Goal: Obtain resource: Obtain resource

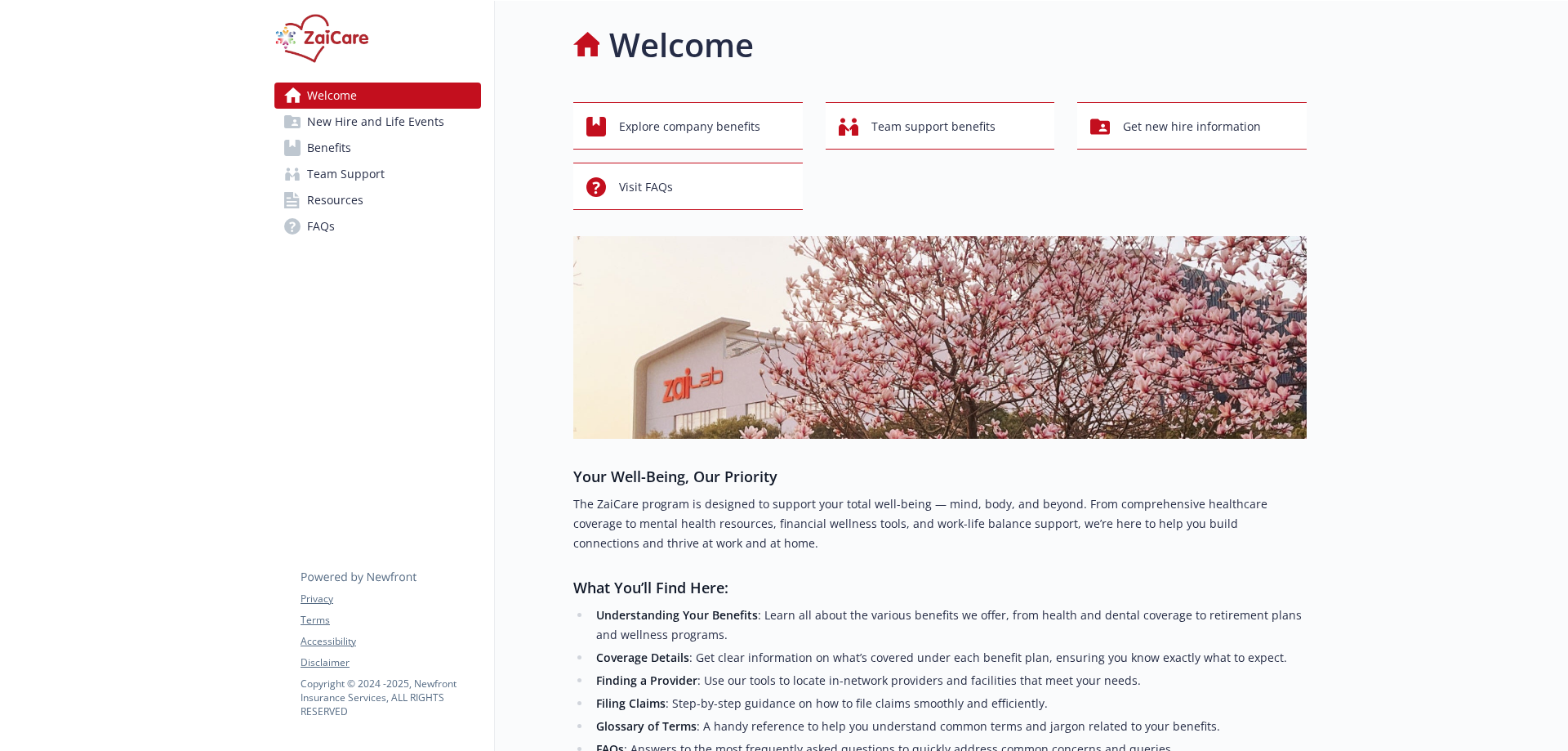
click at [344, 143] on span "Benefits" at bounding box center [329, 147] width 44 height 26
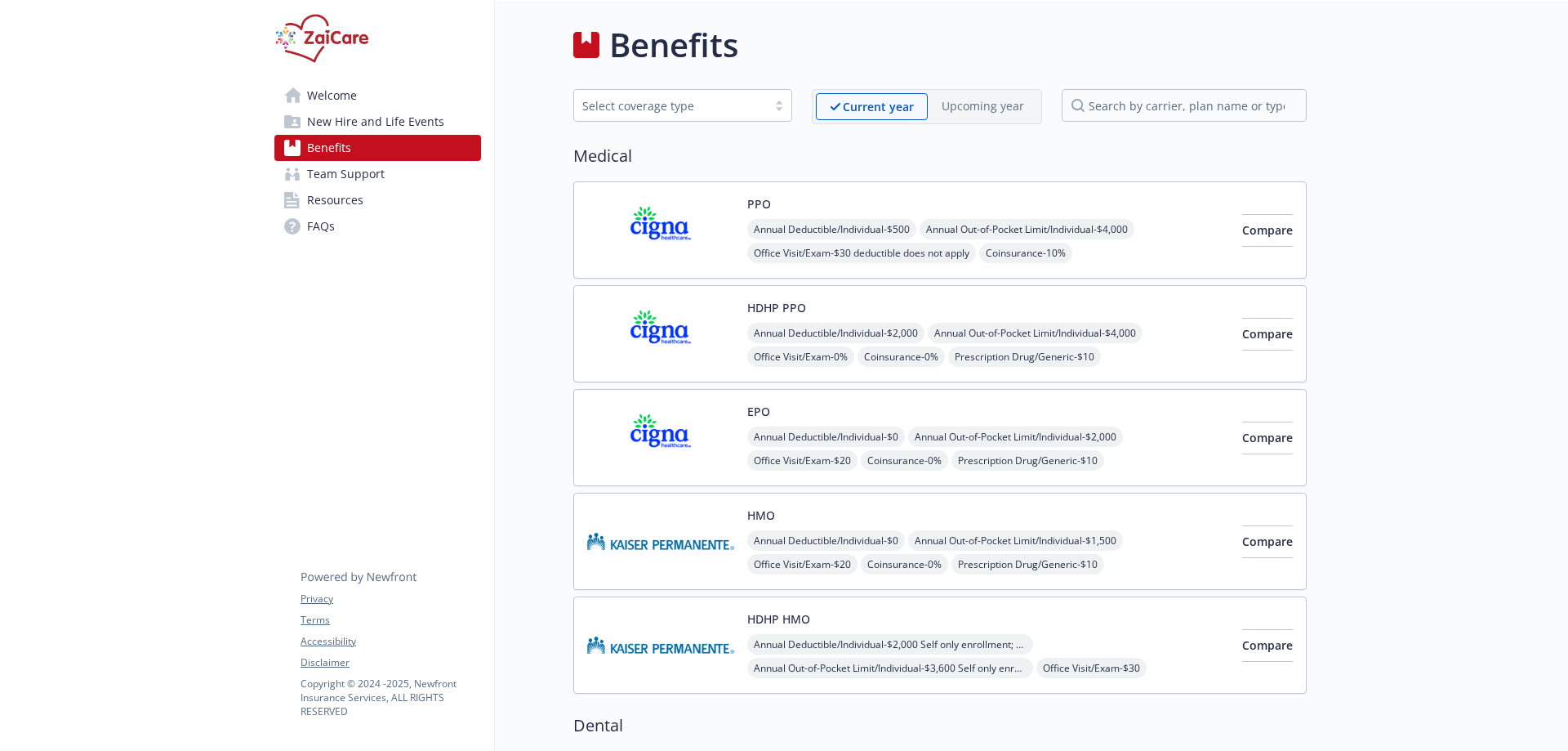
click at [680, 630] on img at bounding box center [661, 645] width 147 height 69
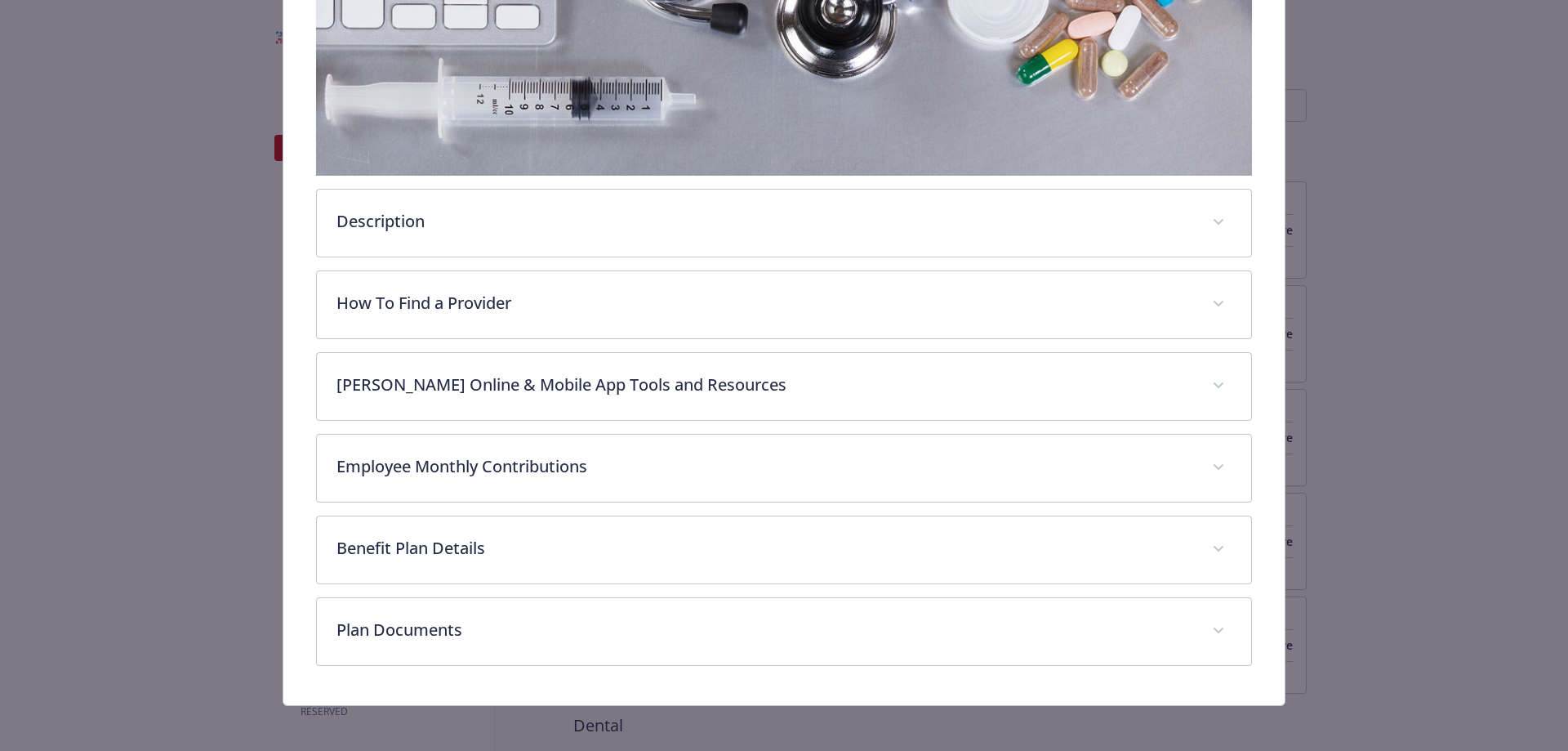
scroll to position [397, 0]
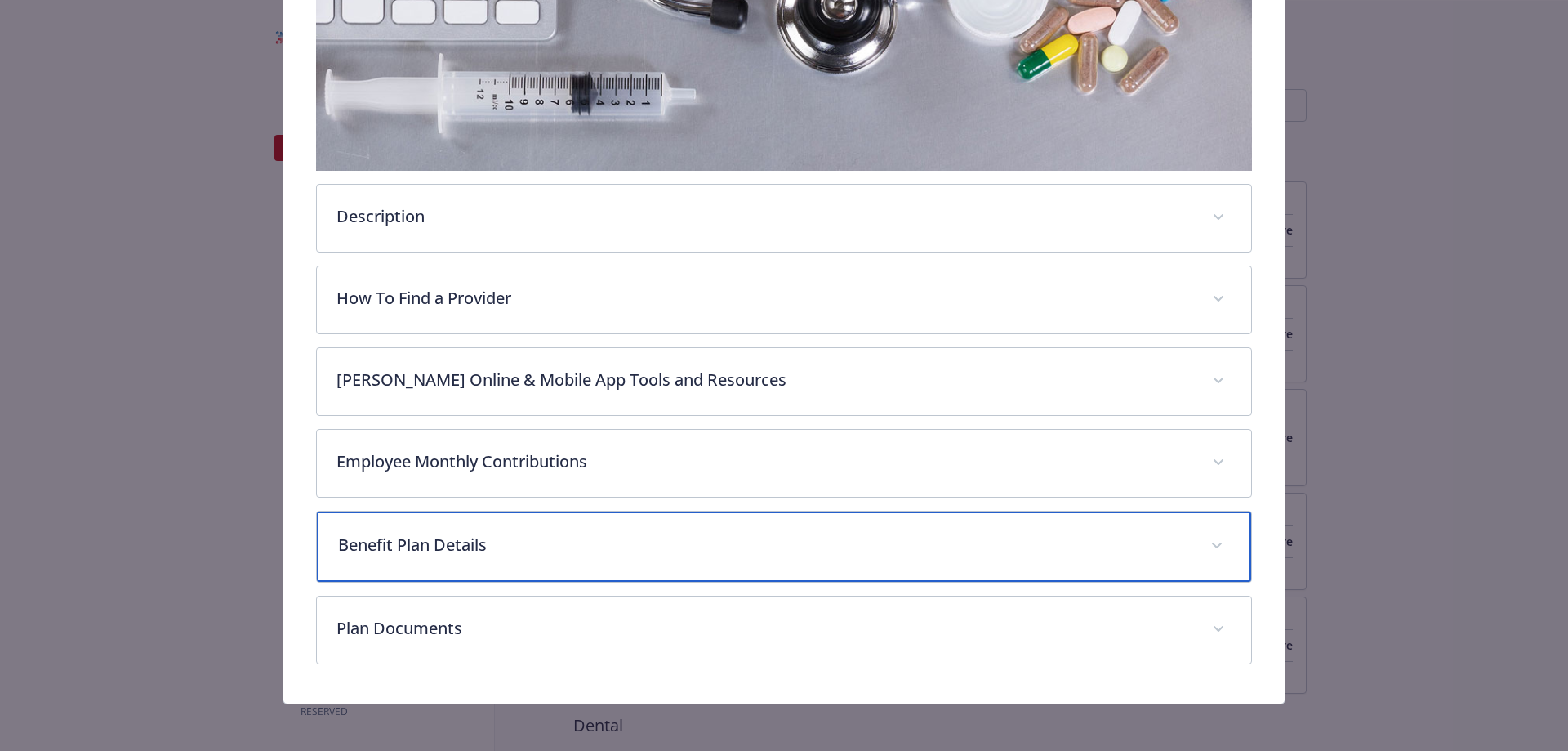
click at [625, 547] on p "Benefit Plan Details" at bounding box center [765, 545] width 853 height 24
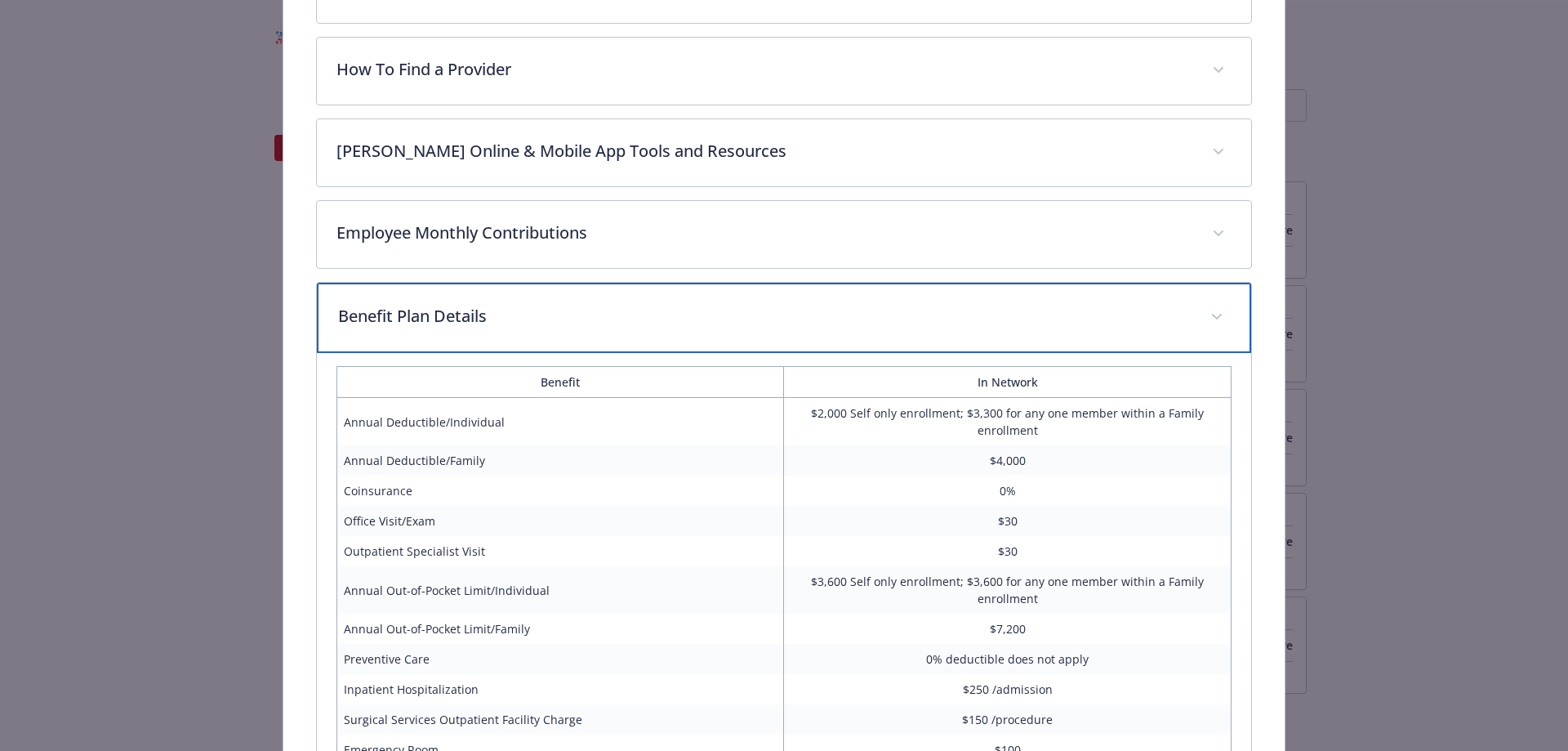
scroll to position [642, 0]
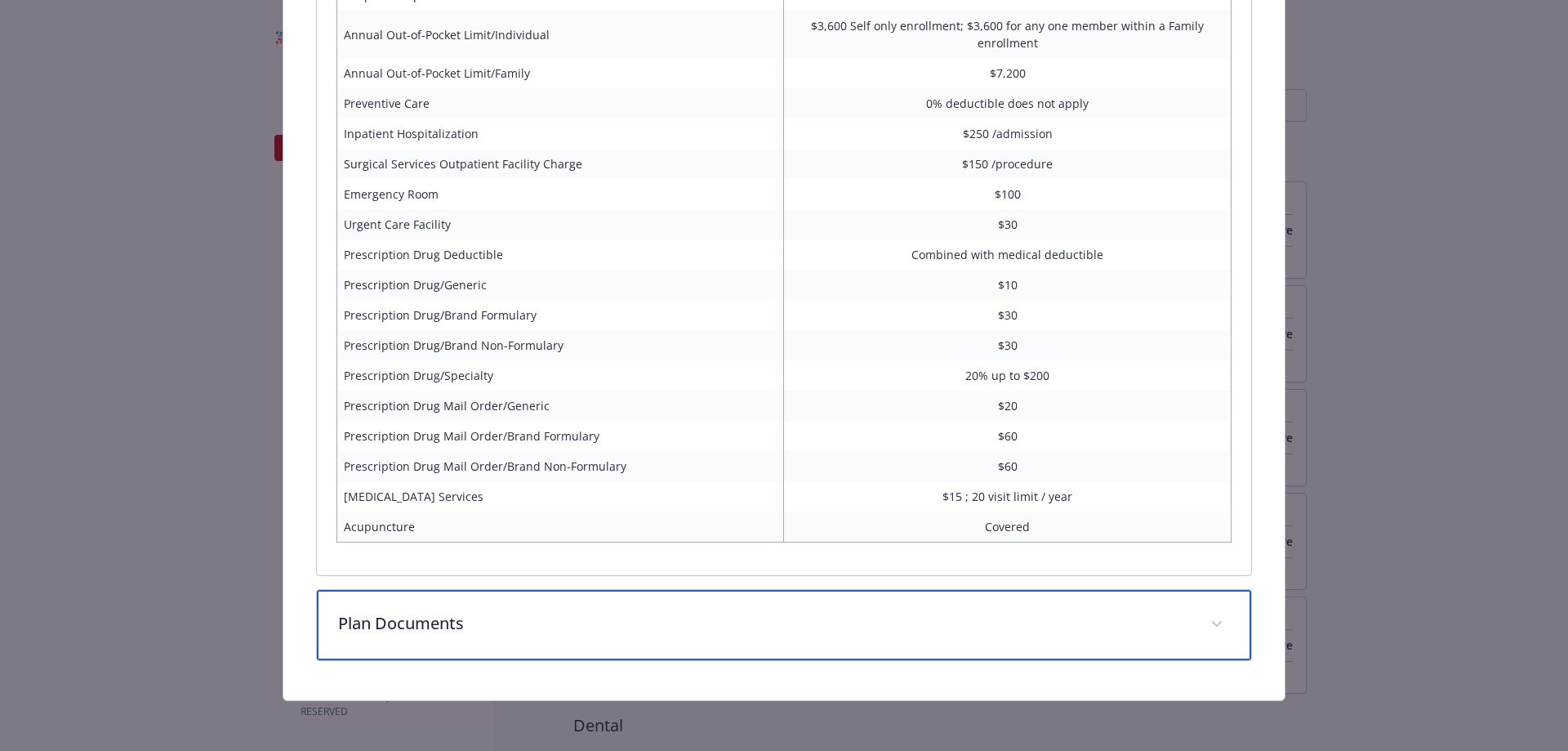
click at [676, 633] on p "Plan Documents" at bounding box center [765, 623] width 853 height 24
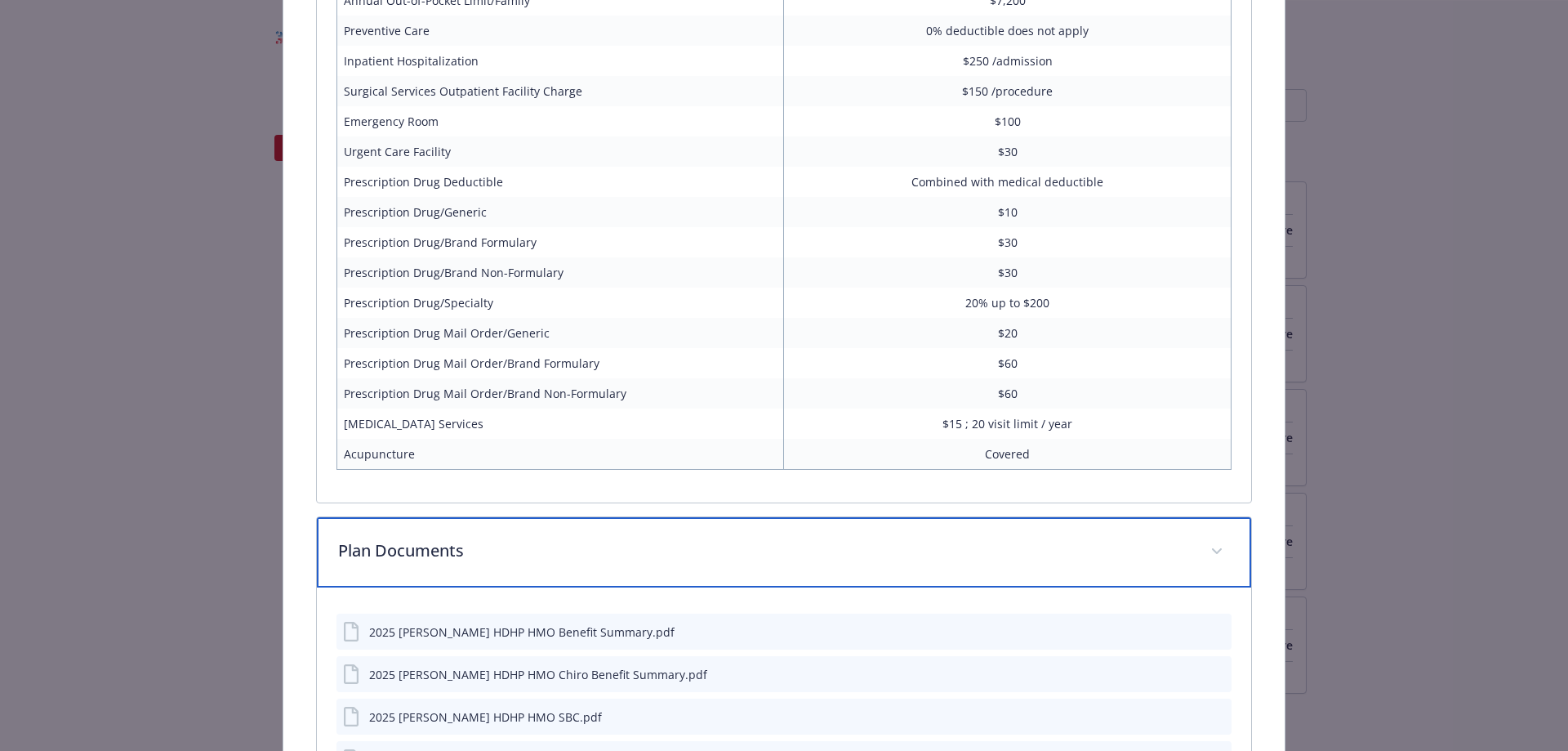
scroll to position [1419, 0]
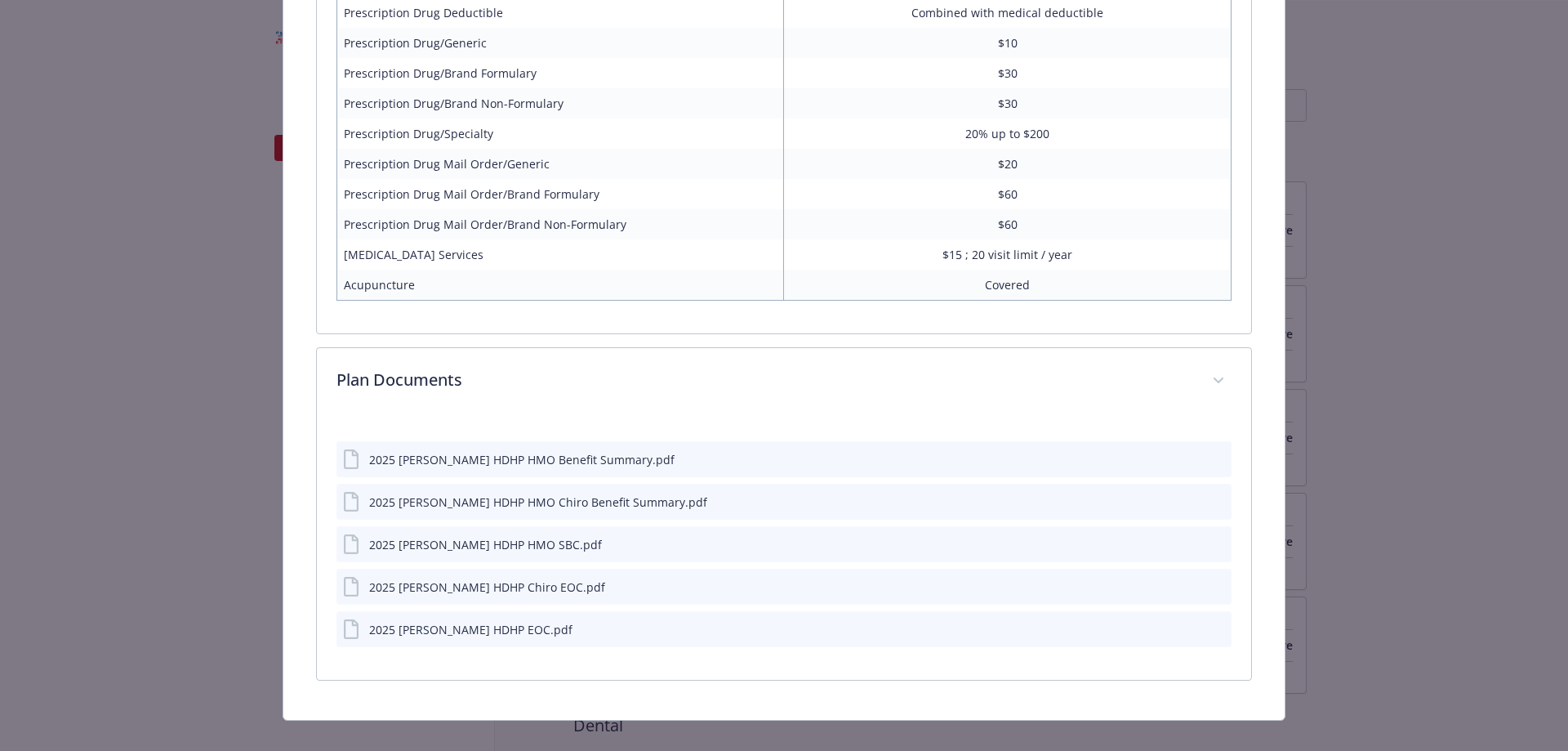
click at [1210, 541] on icon "preview file" at bounding box center [1215, 543] width 14 height 12
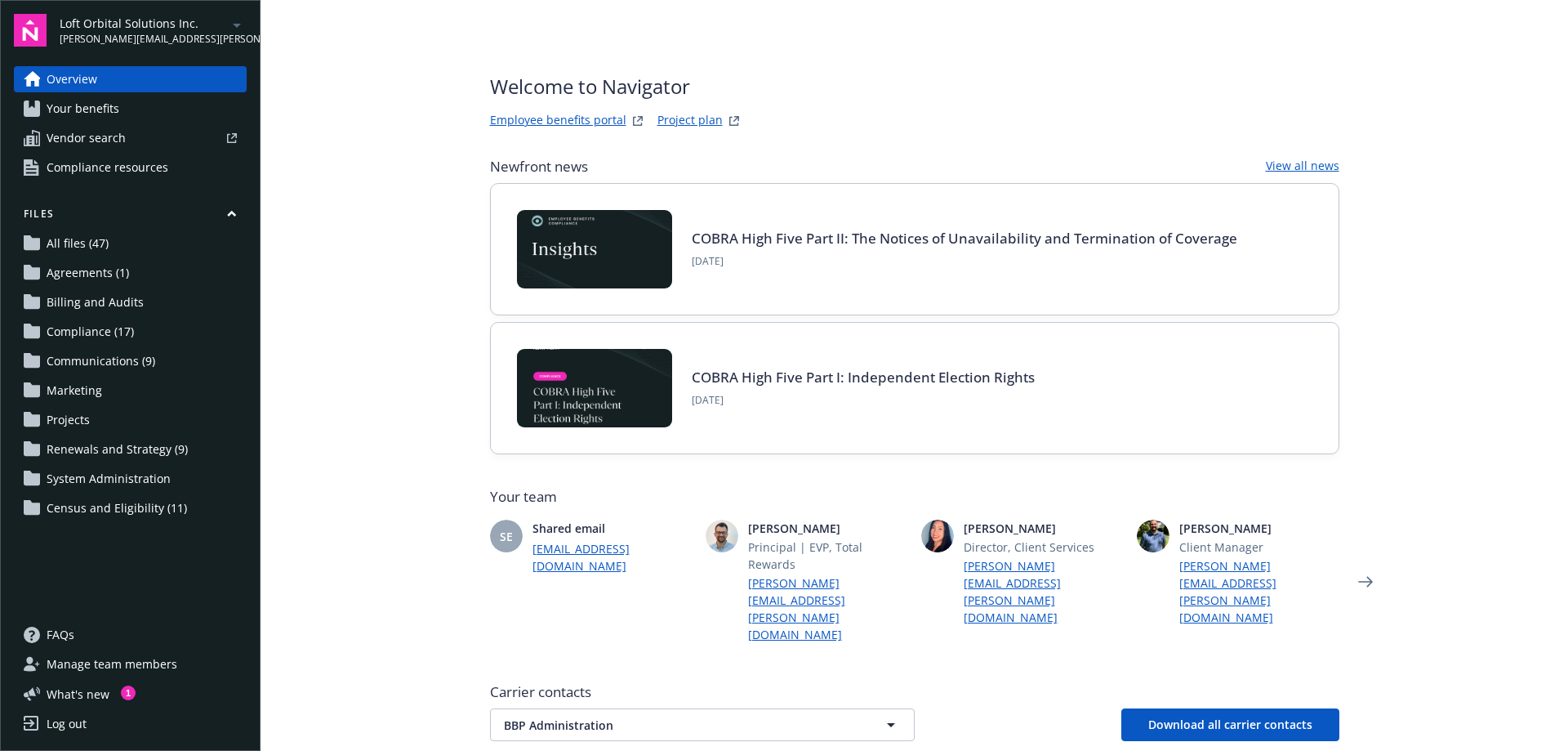
click at [102, 274] on span "Agreements (1)" at bounding box center [88, 273] width 82 height 26
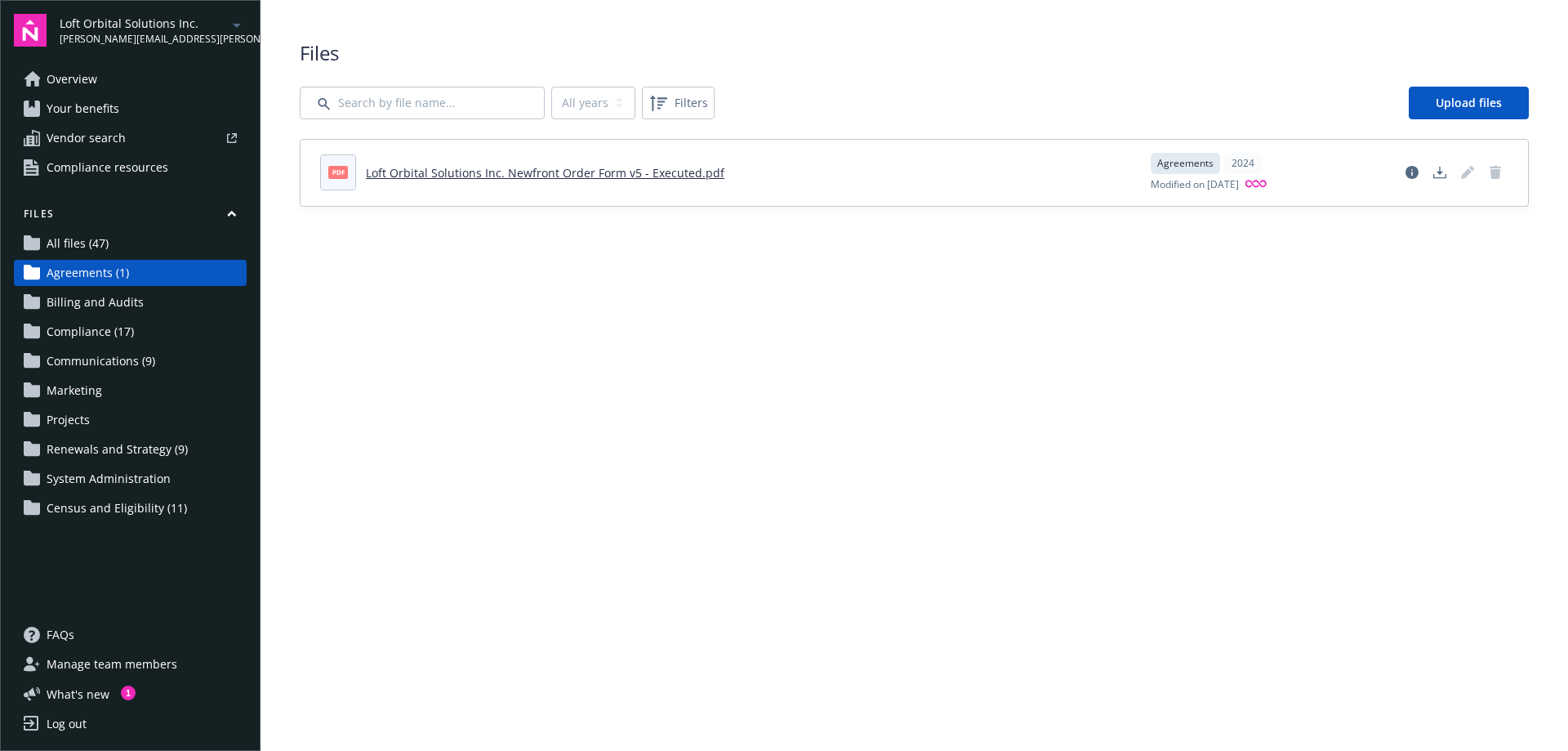
click at [545, 169] on link "Loft Orbital Solutions Inc. Newfront Order Form v5 - Executed.pdf" at bounding box center [545, 173] width 359 height 15
click at [91, 242] on span "All files (47)" at bounding box center [77, 243] width 62 height 26
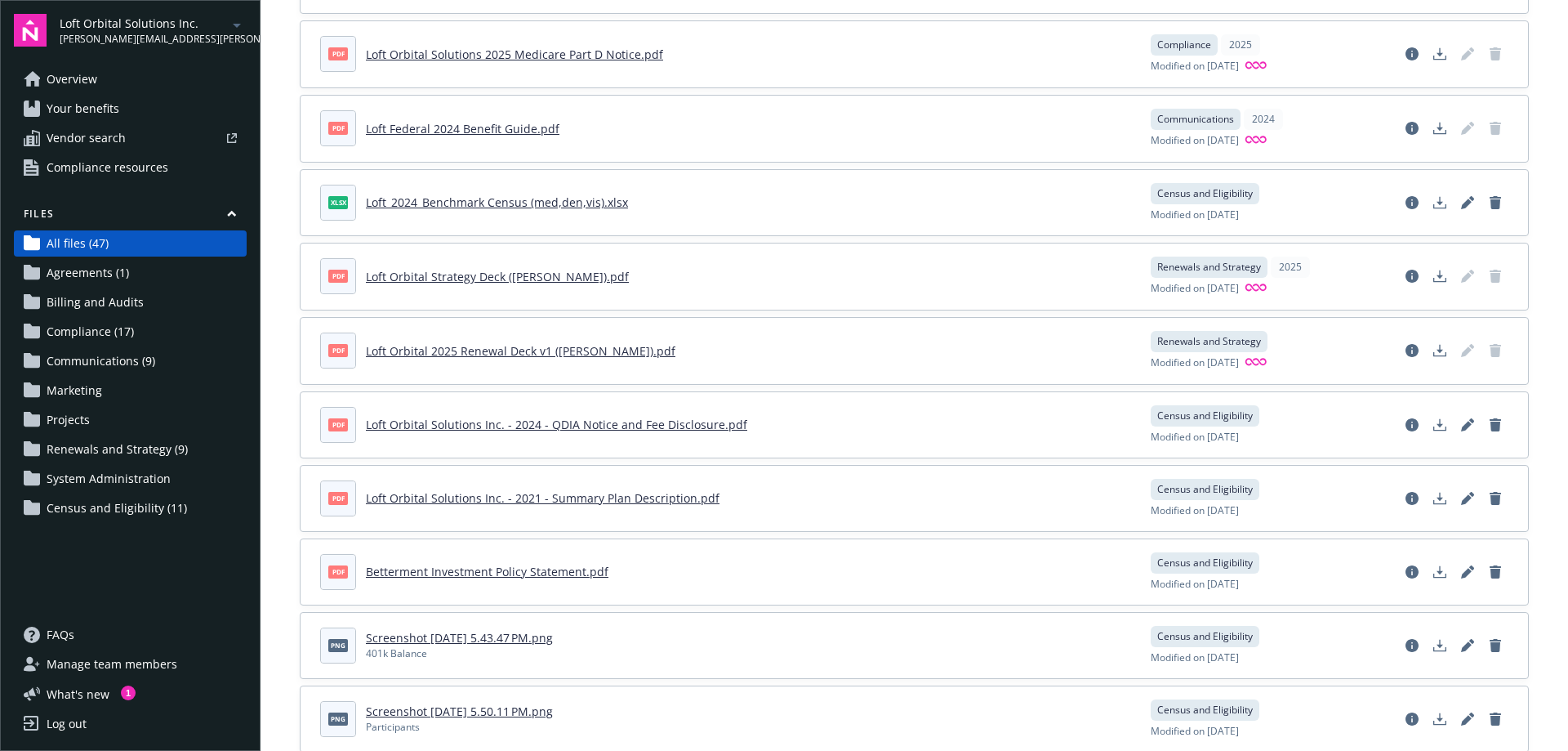
scroll to position [2250, 0]
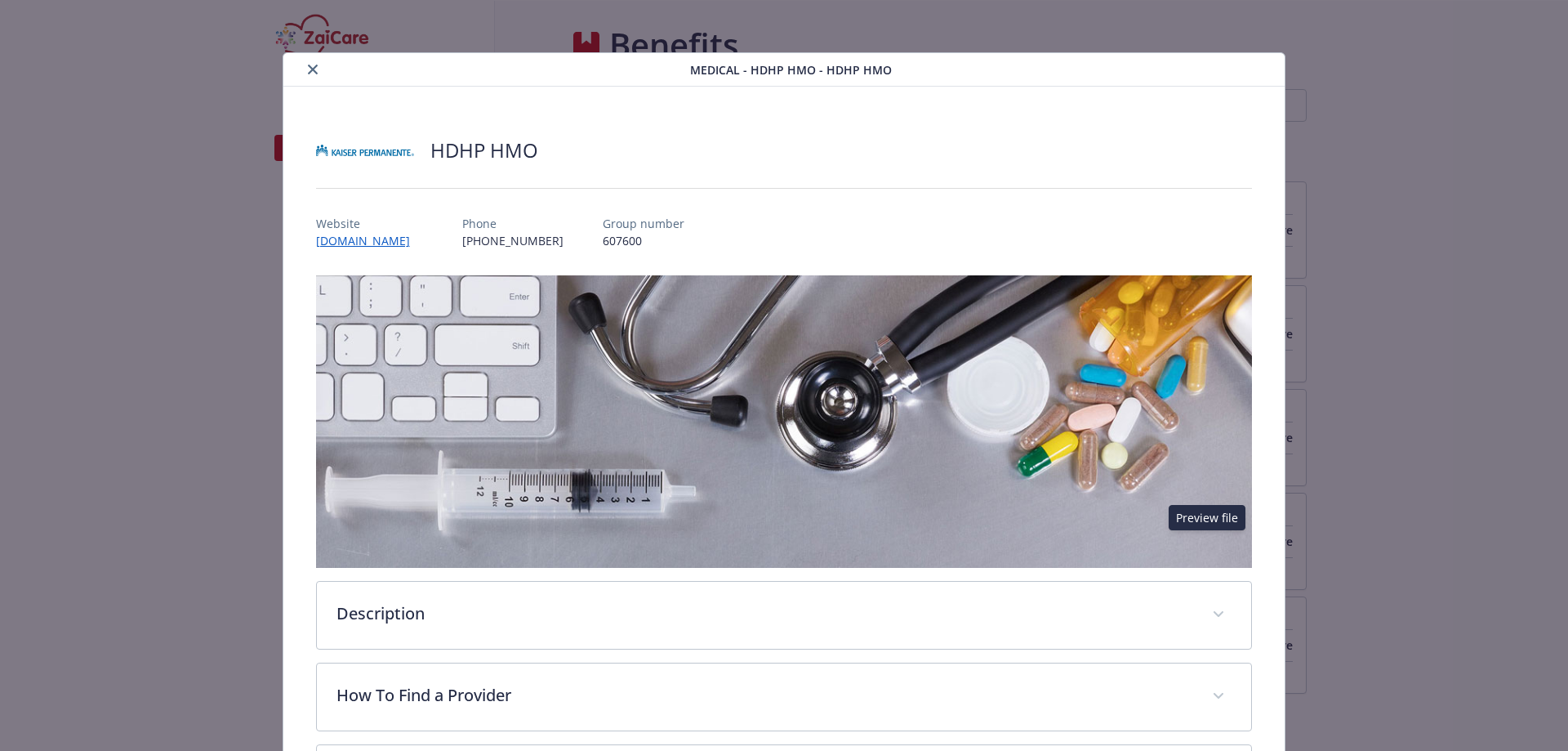
scroll to position [1419, 0]
